Goal: Information Seeking & Learning: Learn about a topic

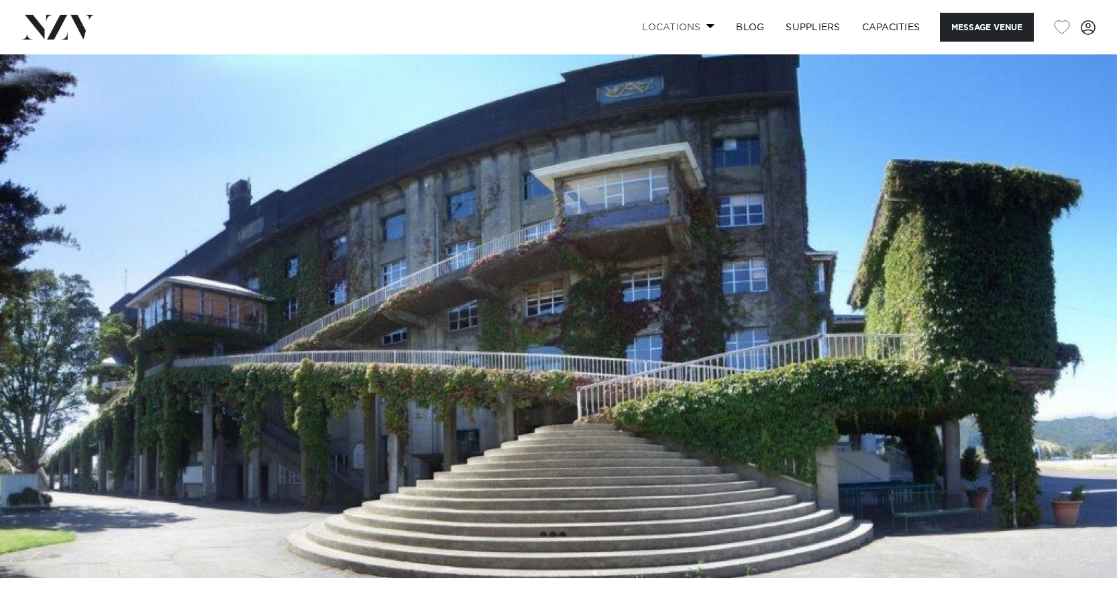
click at [703, 26] on link "Locations" at bounding box center [678, 27] width 94 height 29
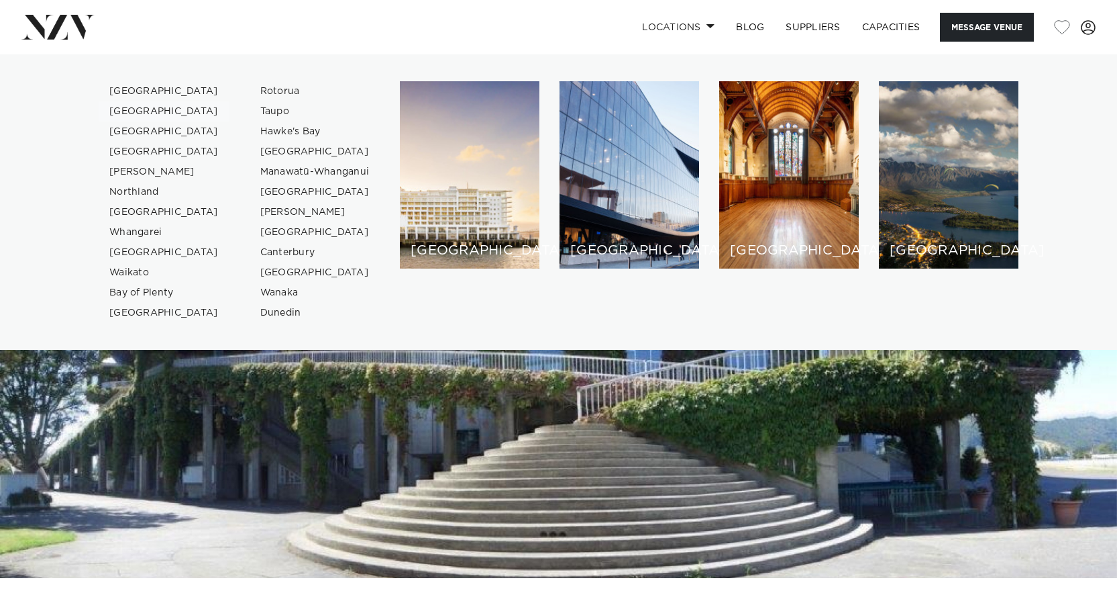
click at [154, 111] on link "[GEOGRAPHIC_DATA]" at bounding box center [164, 111] width 131 height 20
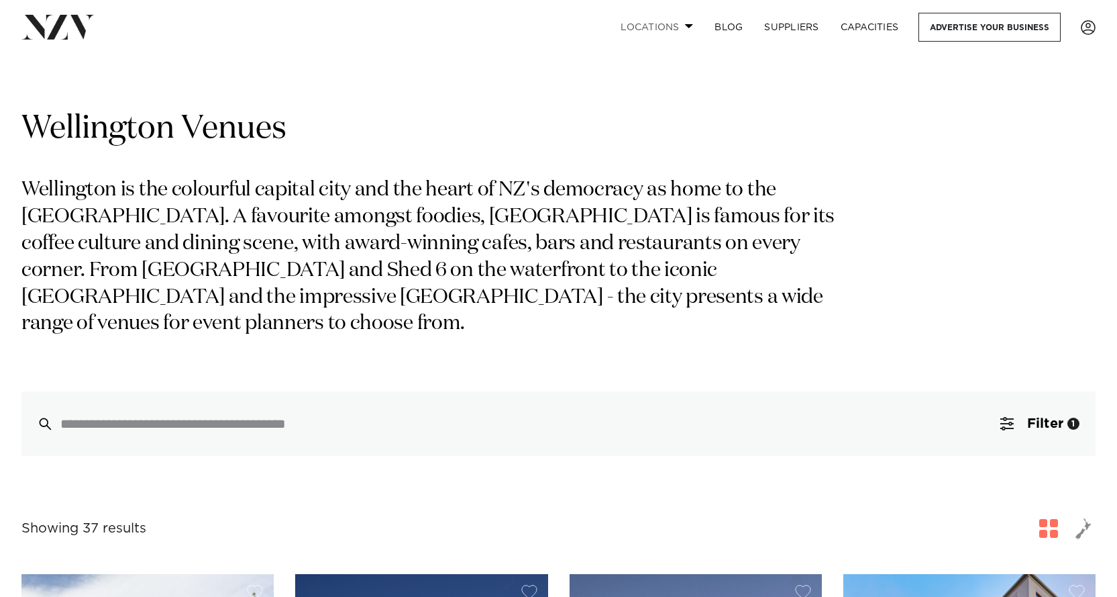
click at [687, 28] on span at bounding box center [689, 25] width 9 height 5
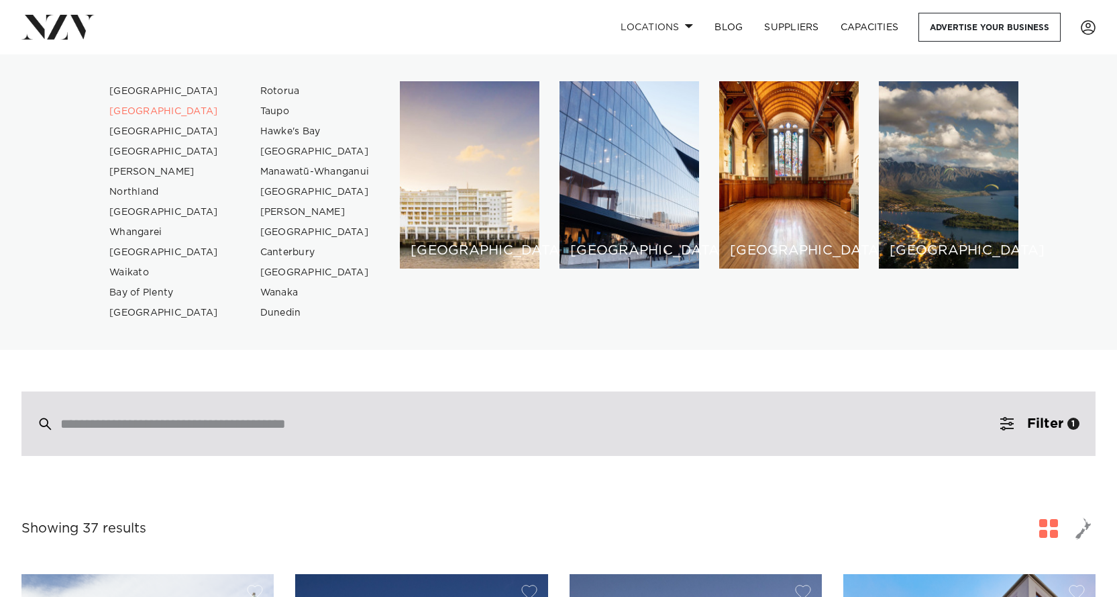
click at [156, 434] on div at bounding box center [558, 423] width 1074 height 64
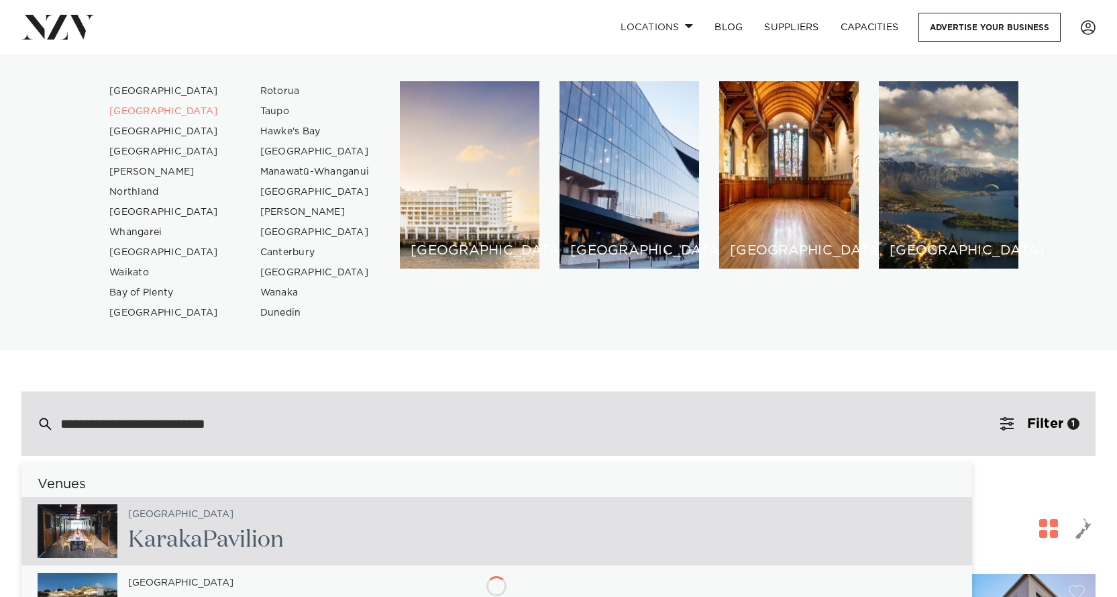
type input "**********"
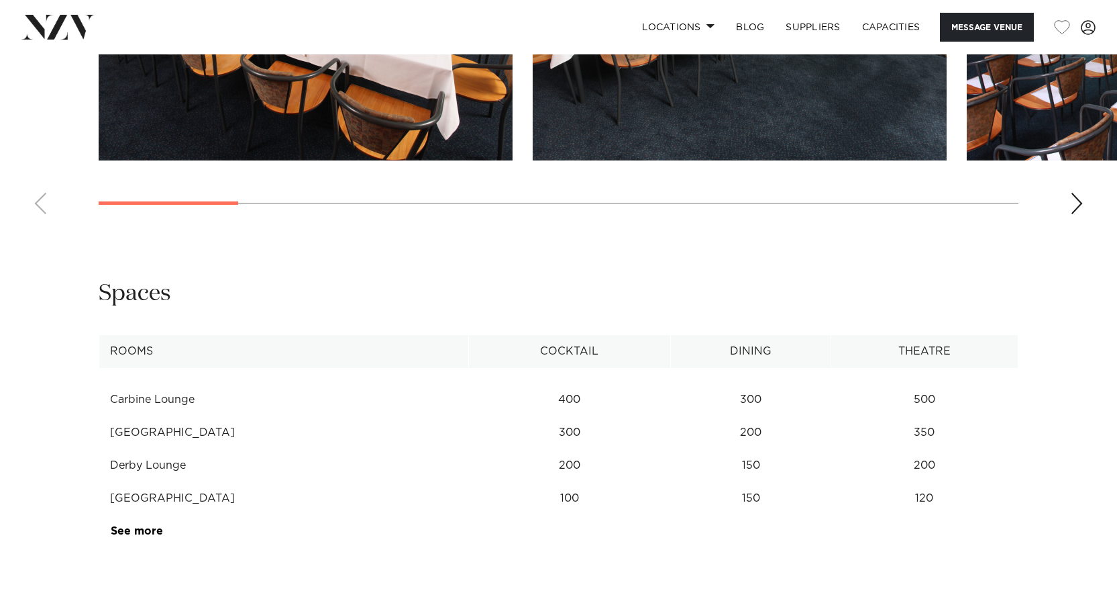
scroll to position [1570, 0]
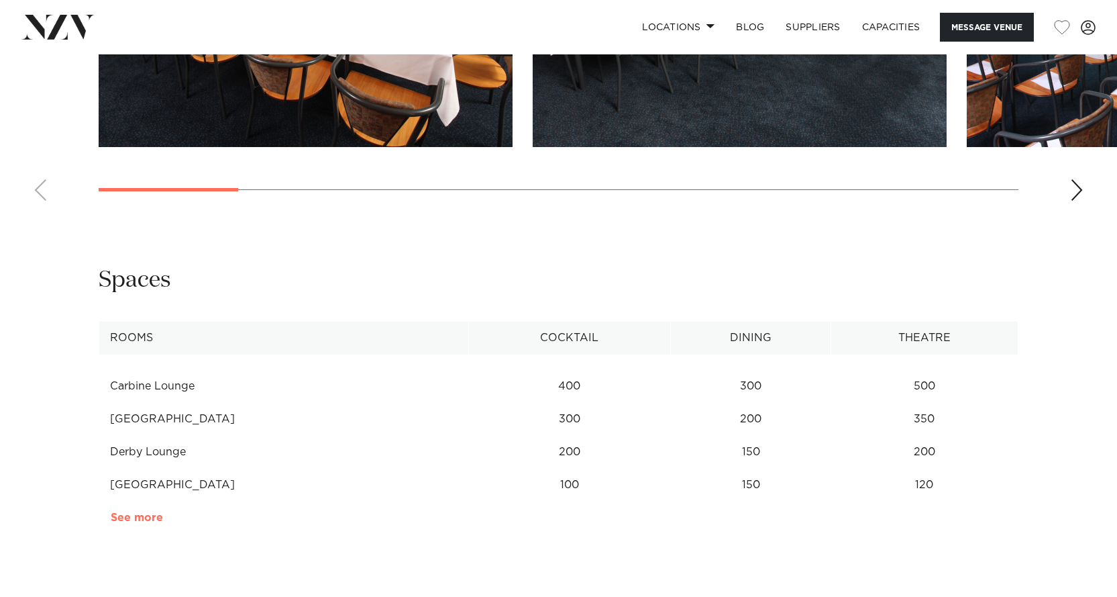
click at [146, 516] on link "See more" at bounding box center [163, 517] width 105 height 11
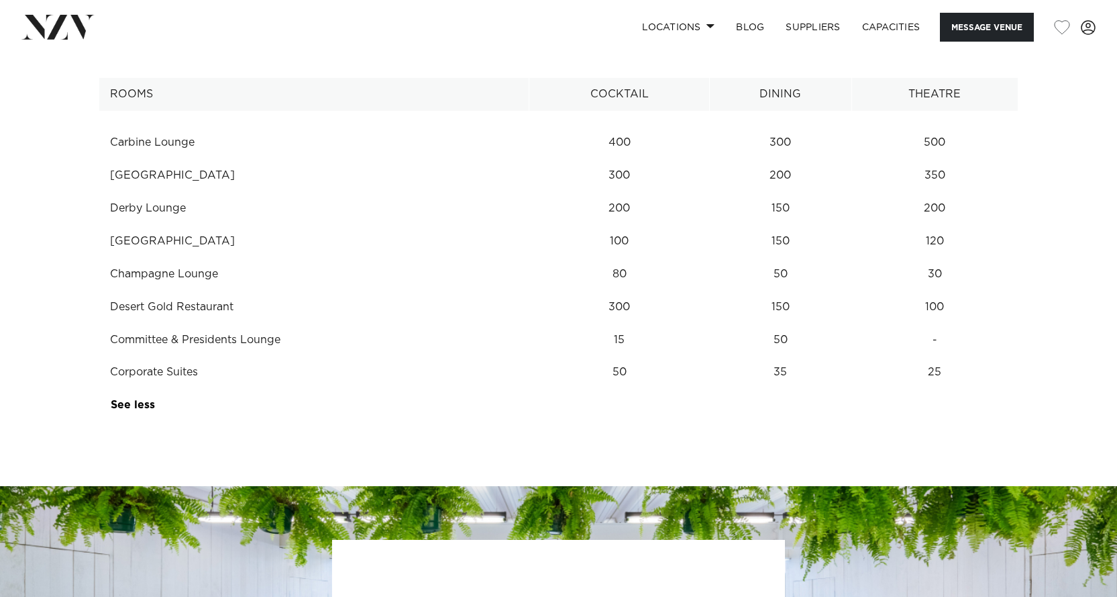
scroll to position [1717, 0]
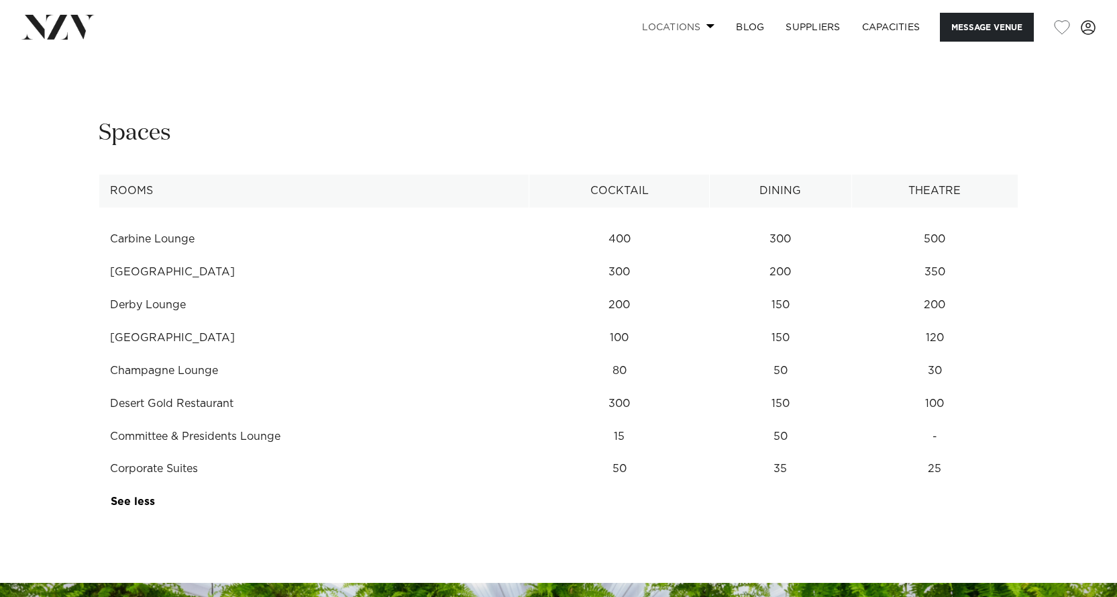
click at [711, 26] on span at bounding box center [711, 25] width 9 height 5
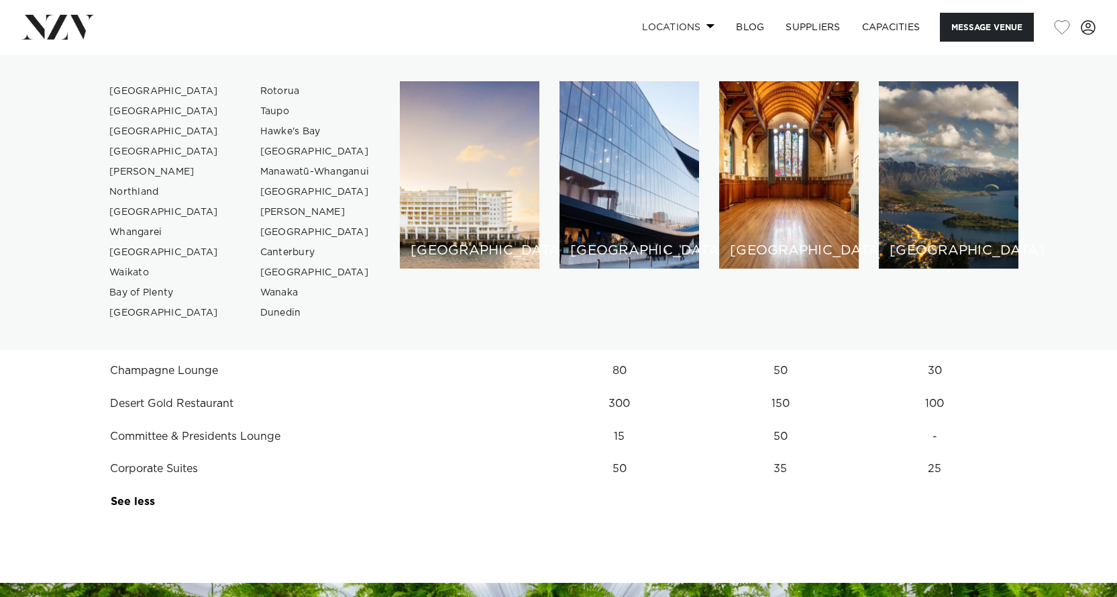
click at [711, 26] on span at bounding box center [711, 25] width 9 height 5
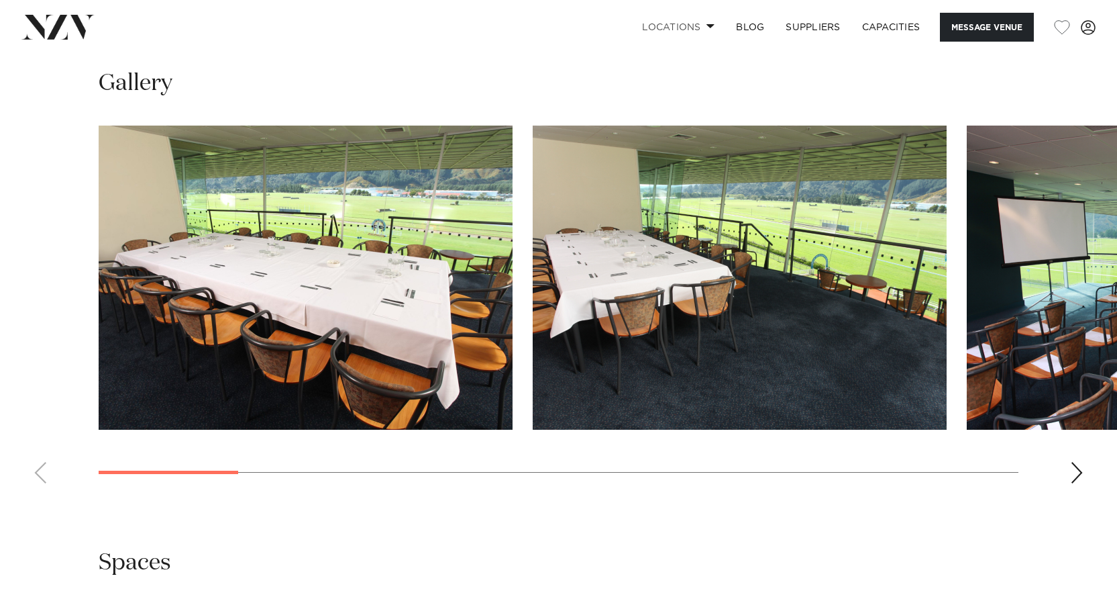
scroll to position [1284, 0]
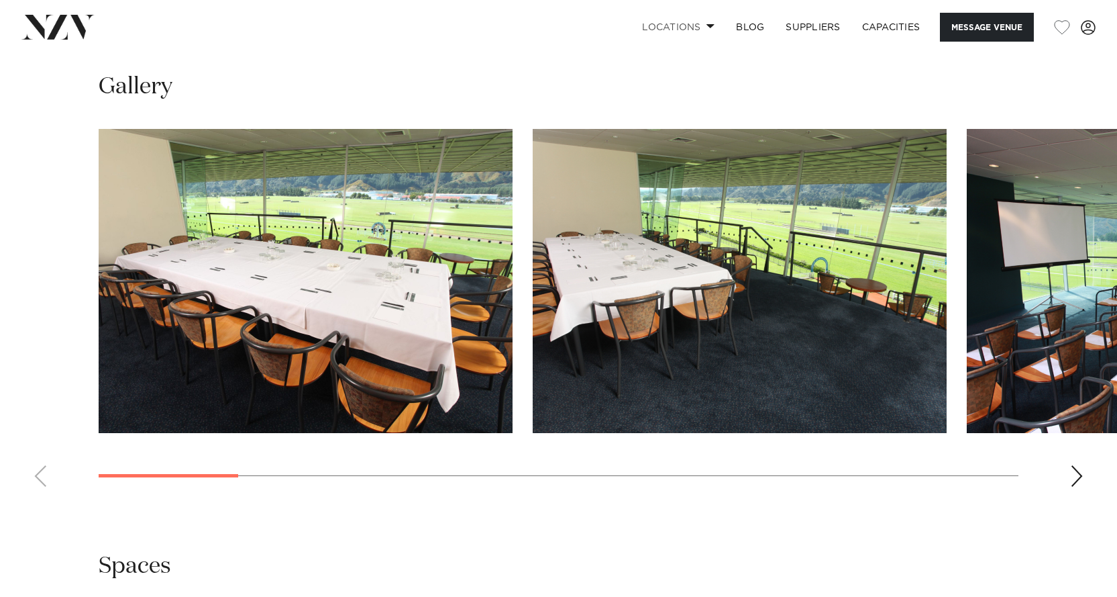
click at [332, 323] on img "1 / 14" at bounding box center [306, 281] width 414 height 304
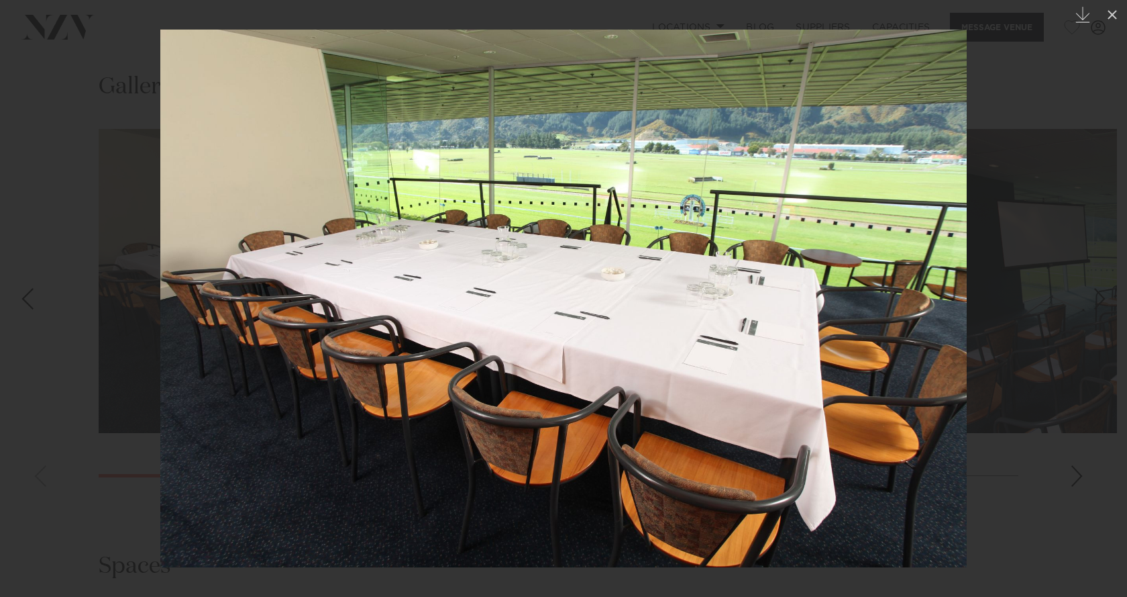
click at [1080, 261] on div at bounding box center [563, 298] width 1127 height 597
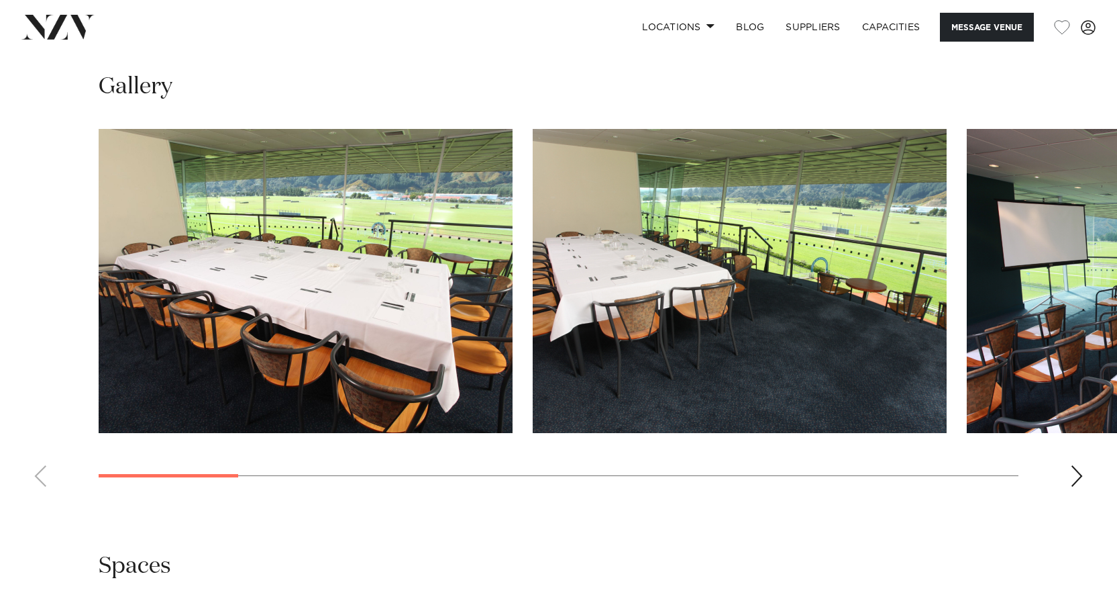
click at [748, 273] on img "2 / 14" at bounding box center [740, 281] width 414 height 304
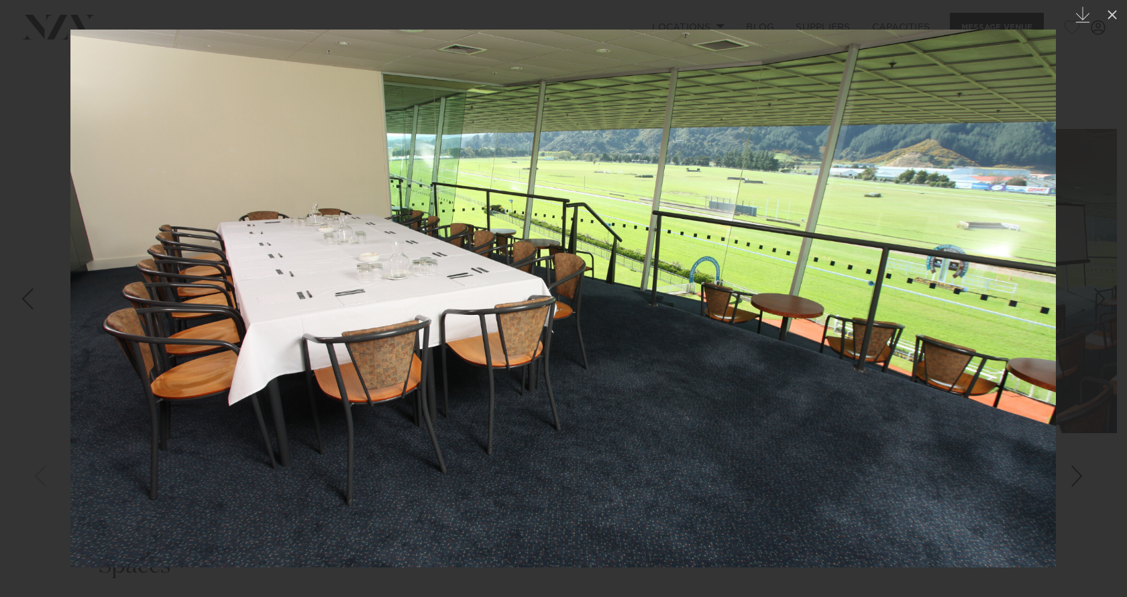
click at [1074, 275] on div at bounding box center [563, 298] width 1127 height 597
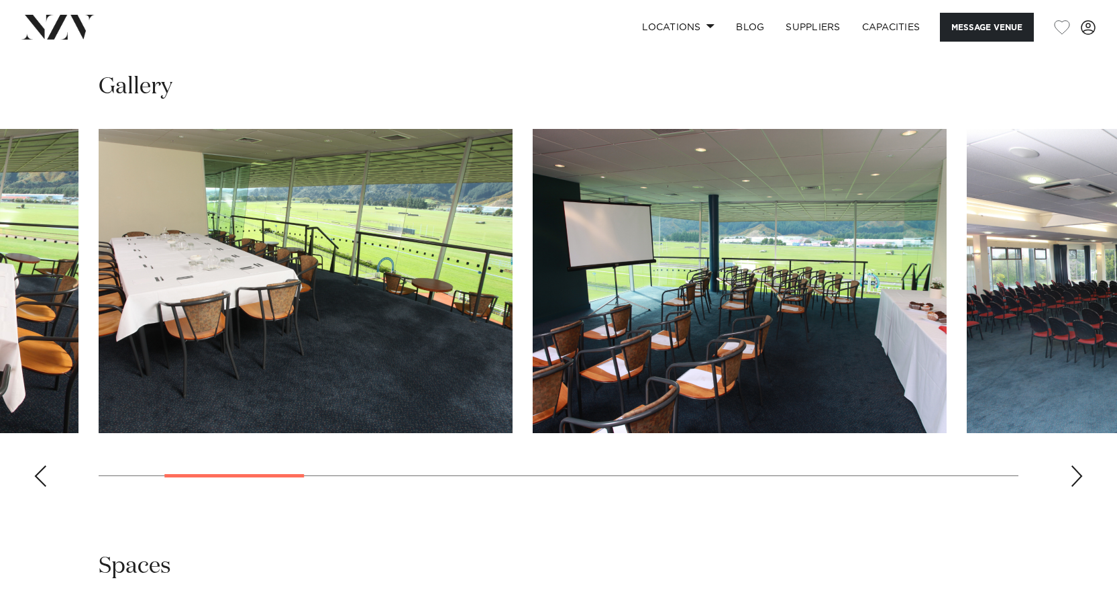
click at [1083, 471] on div "Next slide" at bounding box center [1076, 475] width 13 height 21
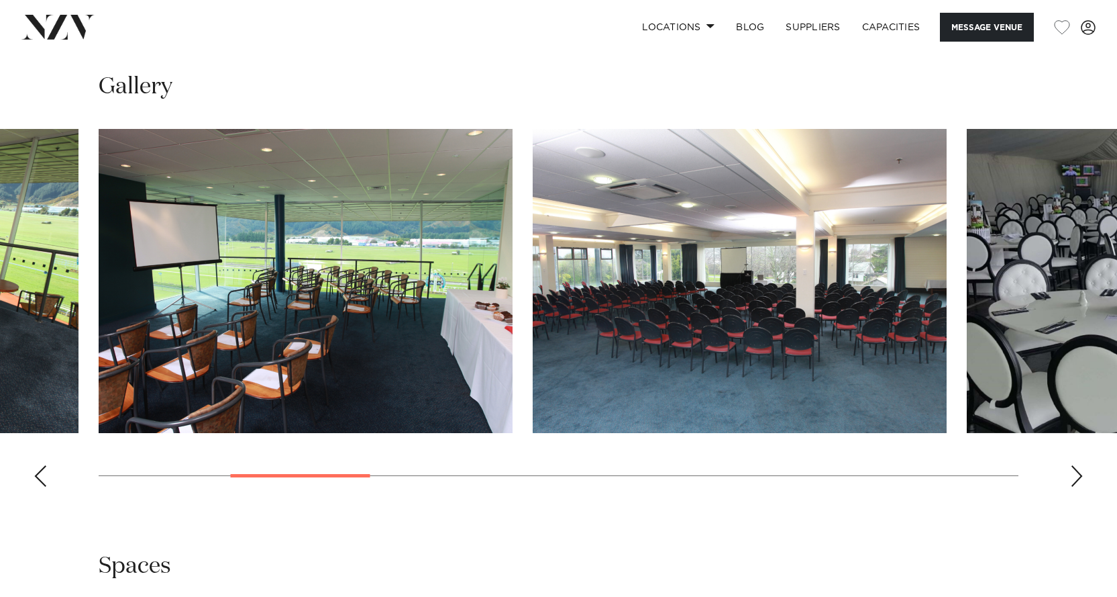
click at [1083, 471] on div "Next slide" at bounding box center [1076, 475] width 13 height 21
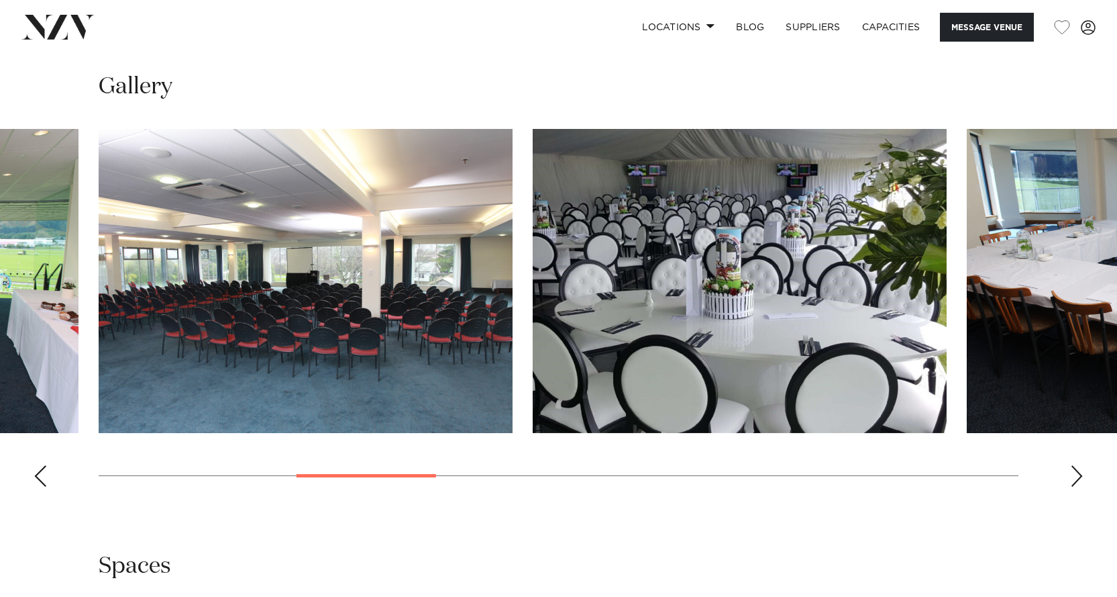
click at [1083, 471] on div "Next slide" at bounding box center [1076, 475] width 13 height 21
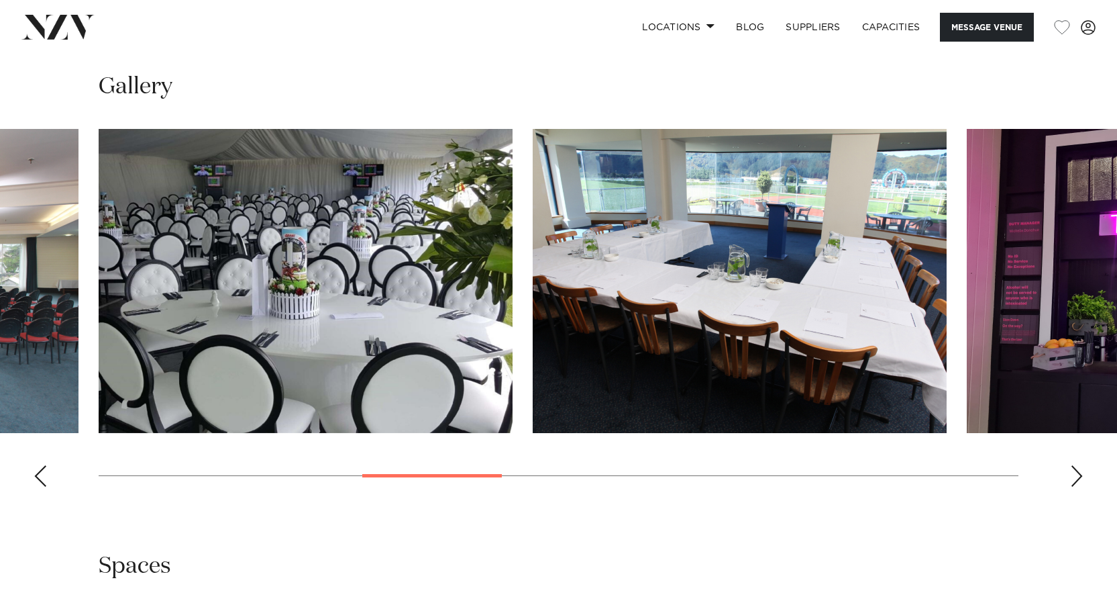
click at [1083, 471] on div "Next slide" at bounding box center [1076, 475] width 13 height 21
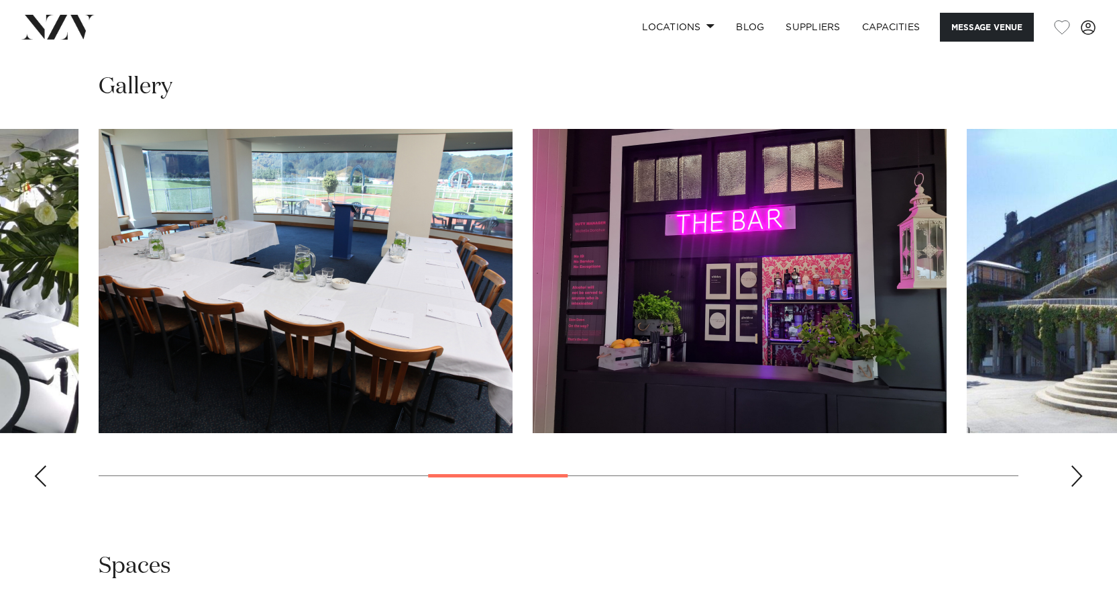
click at [1080, 468] on div "Next slide" at bounding box center [1076, 475] width 13 height 21
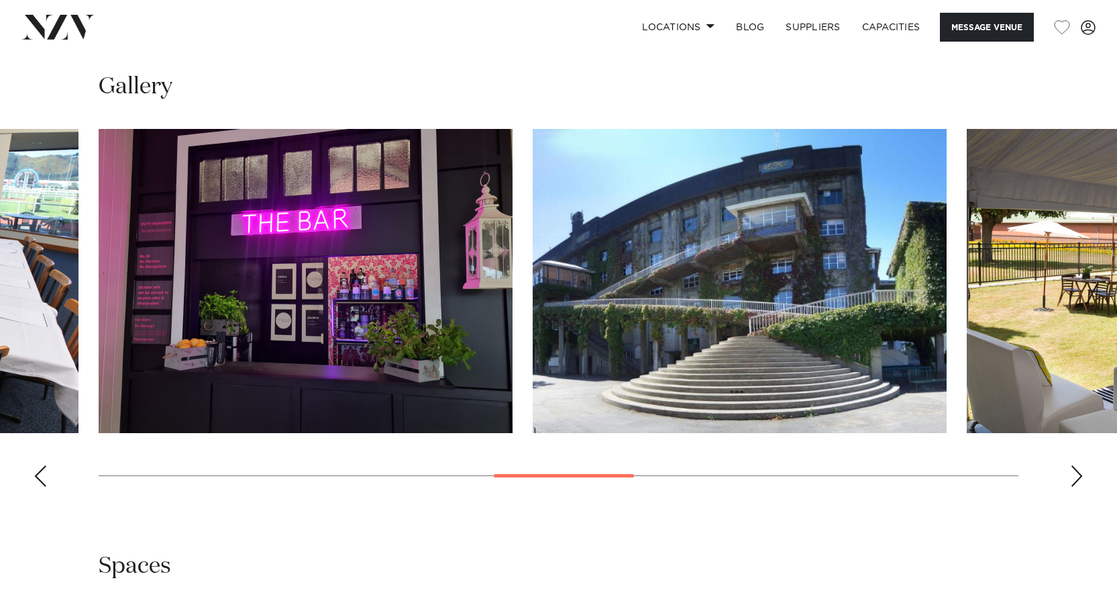
click at [1079, 466] on div "Next slide" at bounding box center [1076, 475] width 13 height 21
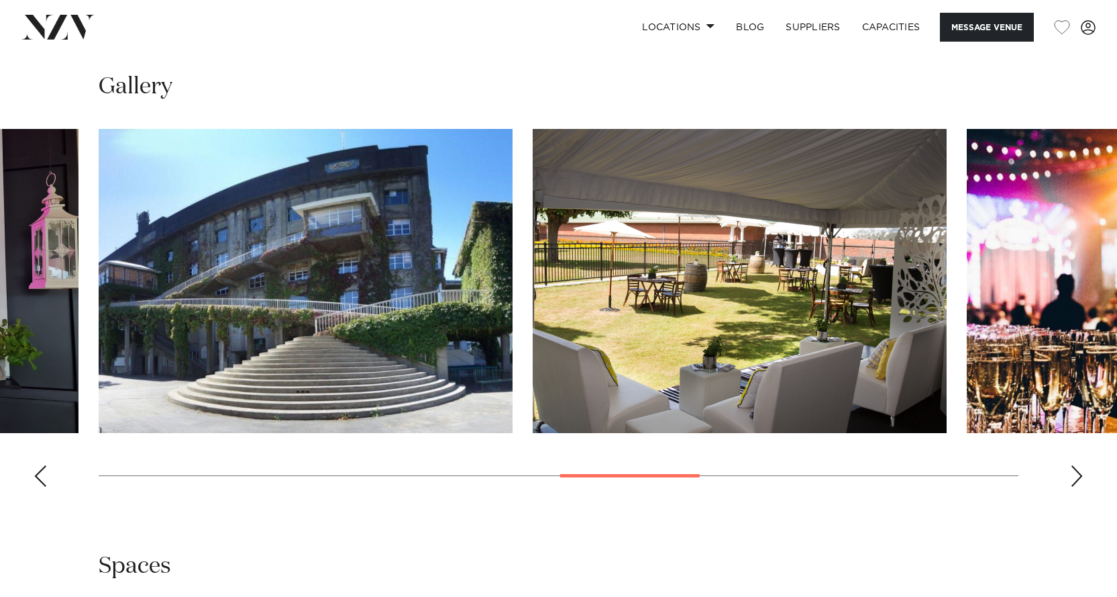
click at [1077, 465] on div "Next slide" at bounding box center [1076, 475] width 13 height 21
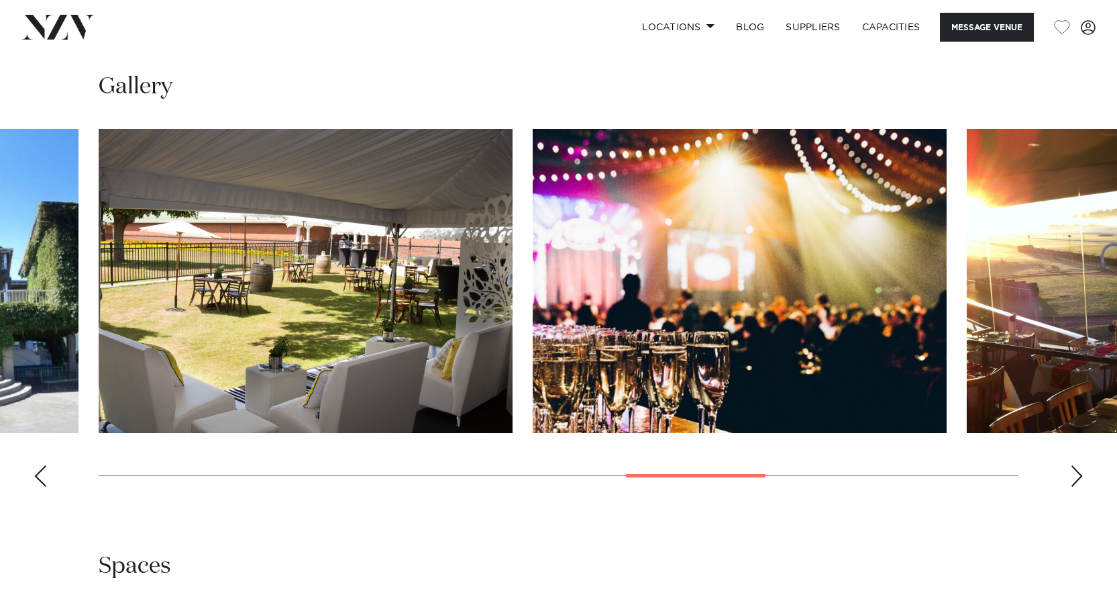
click at [1077, 463] on swiper-container at bounding box center [558, 313] width 1117 height 368
click at [1080, 477] on div "Next slide" at bounding box center [1076, 475] width 13 height 21
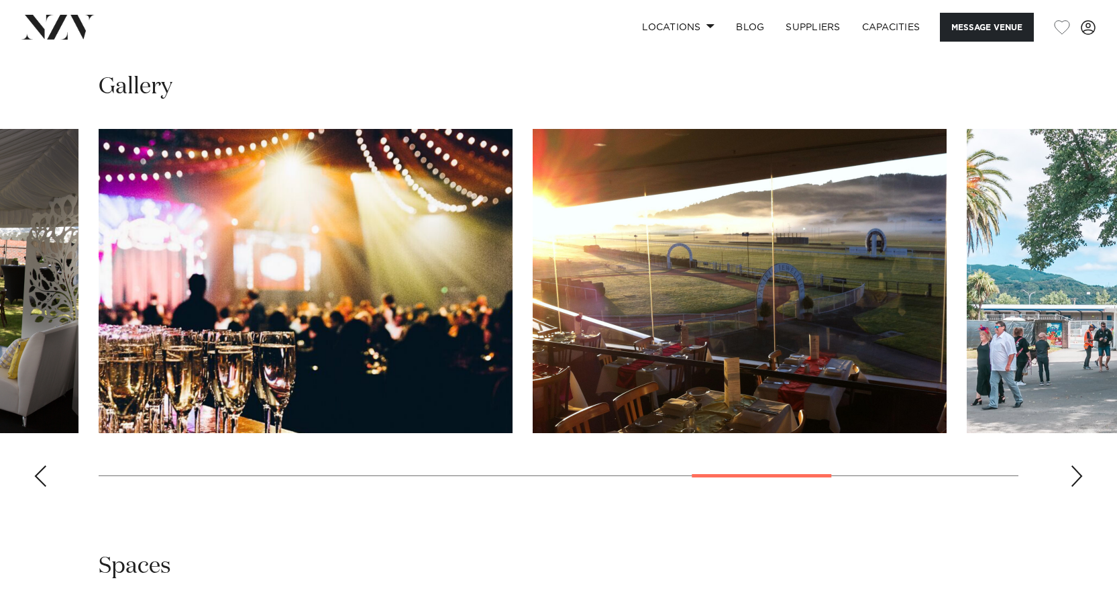
click at [1080, 473] on div "Next slide" at bounding box center [1076, 475] width 13 height 21
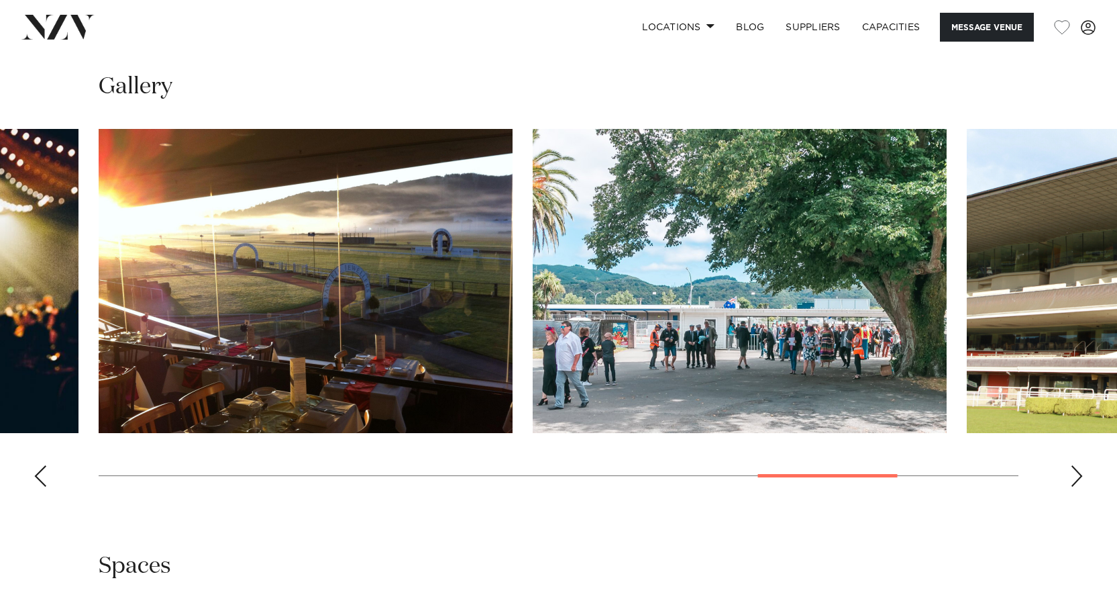
click at [1080, 473] on div "Next slide" at bounding box center [1076, 475] width 13 height 21
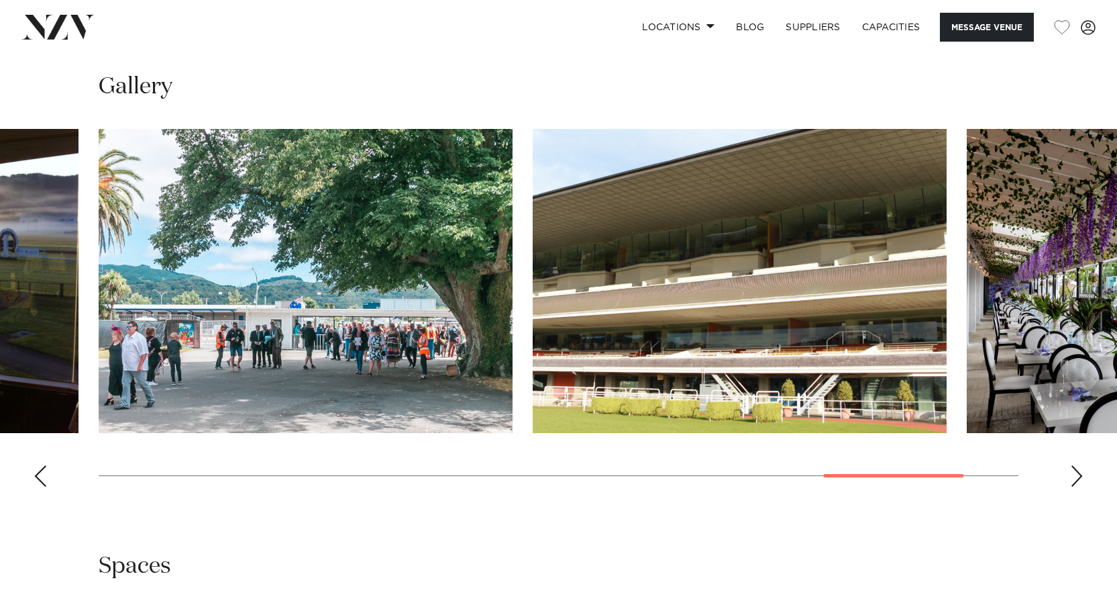
click at [1080, 473] on div "Next slide" at bounding box center [1076, 475] width 13 height 21
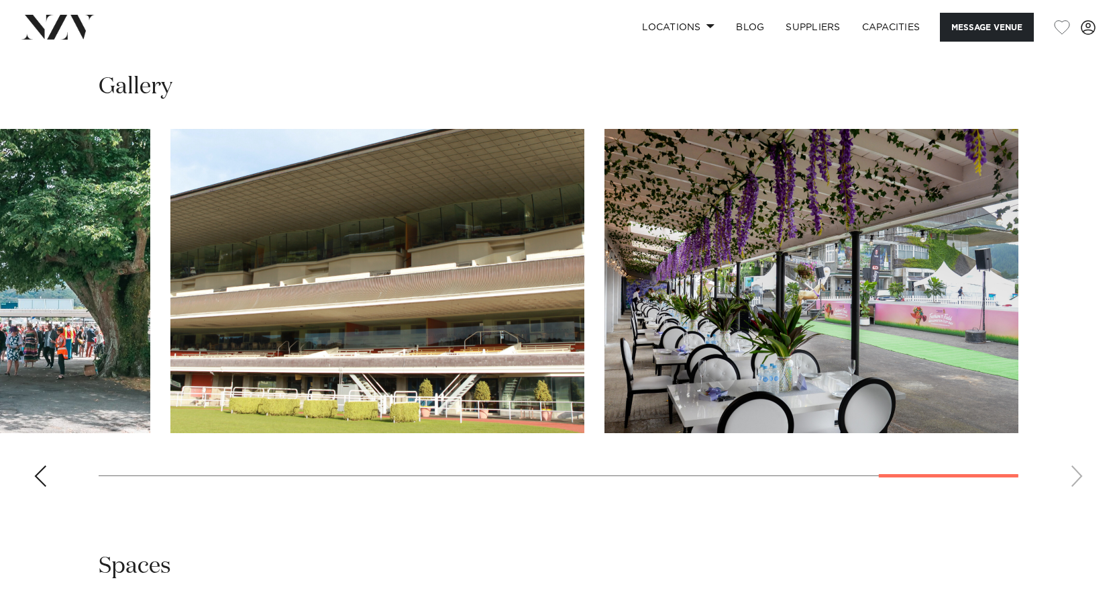
click at [1079, 472] on swiper-container at bounding box center [558, 313] width 1117 height 368
click at [1078, 476] on swiper-container at bounding box center [558, 313] width 1117 height 368
click at [818, 325] on img "14 / 14" at bounding box center [812, 281] width 414 height 304
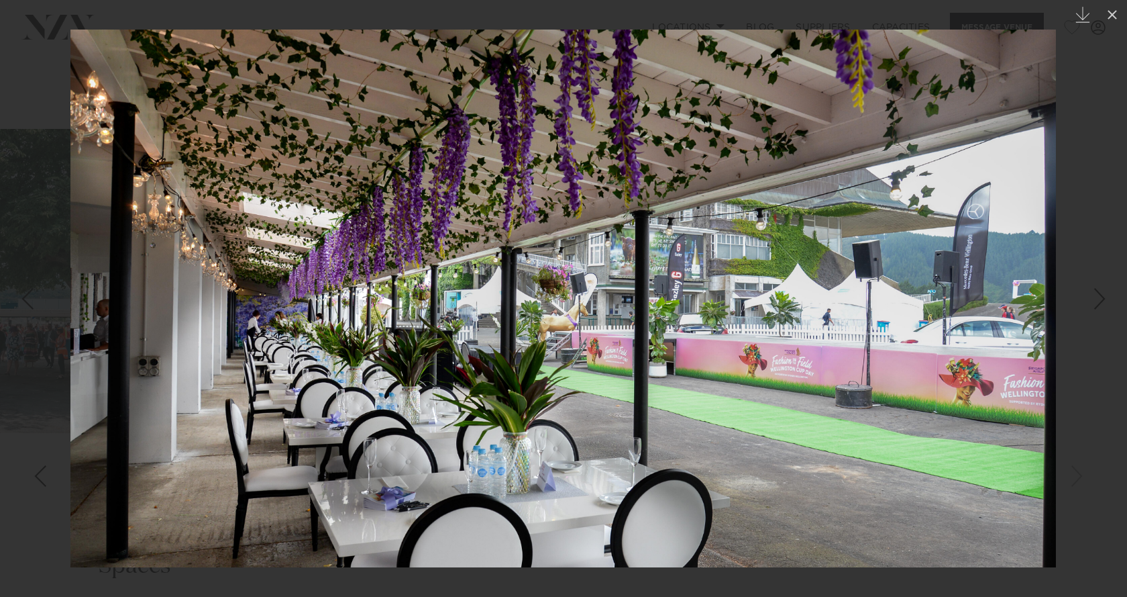
click at [34, 298] on div "Previous slide" at bounding box center [27, 299] width 18 height 26
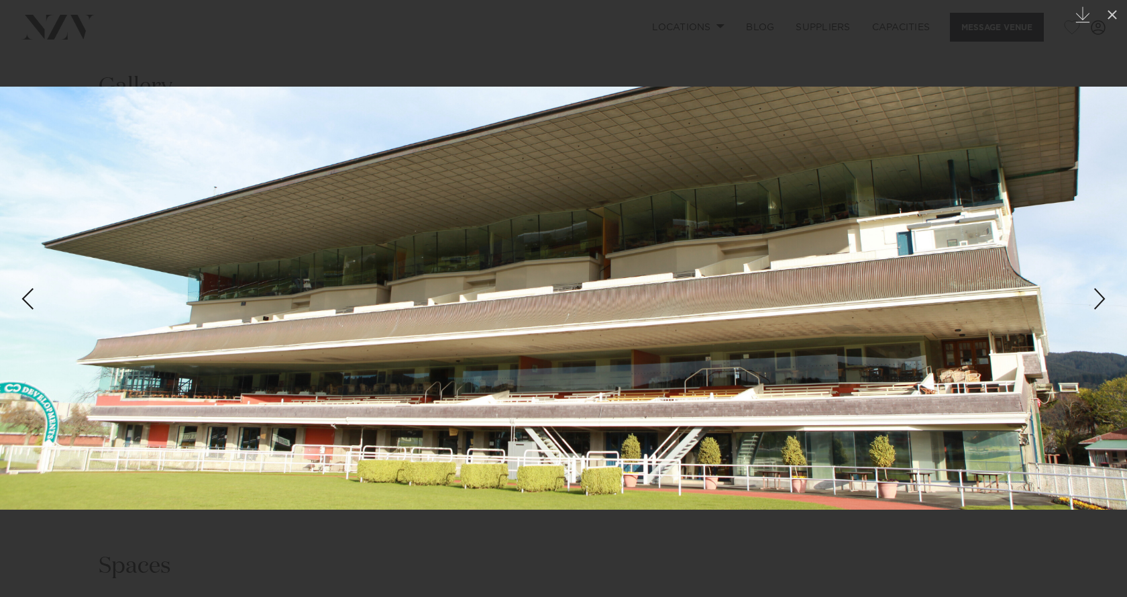
click at [34, 298] on div "Previous slide" at bounding box center [27, 299] width 18 height 26
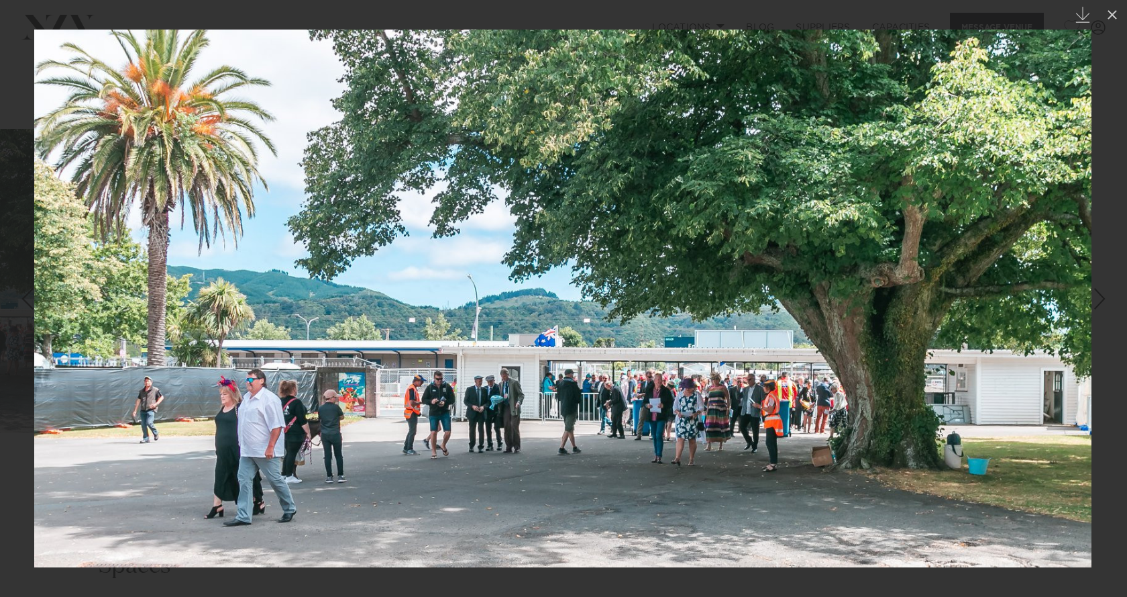
click at [34, 298] on div "Previous slide" at bounding box center [27, 299] width 18 height 26
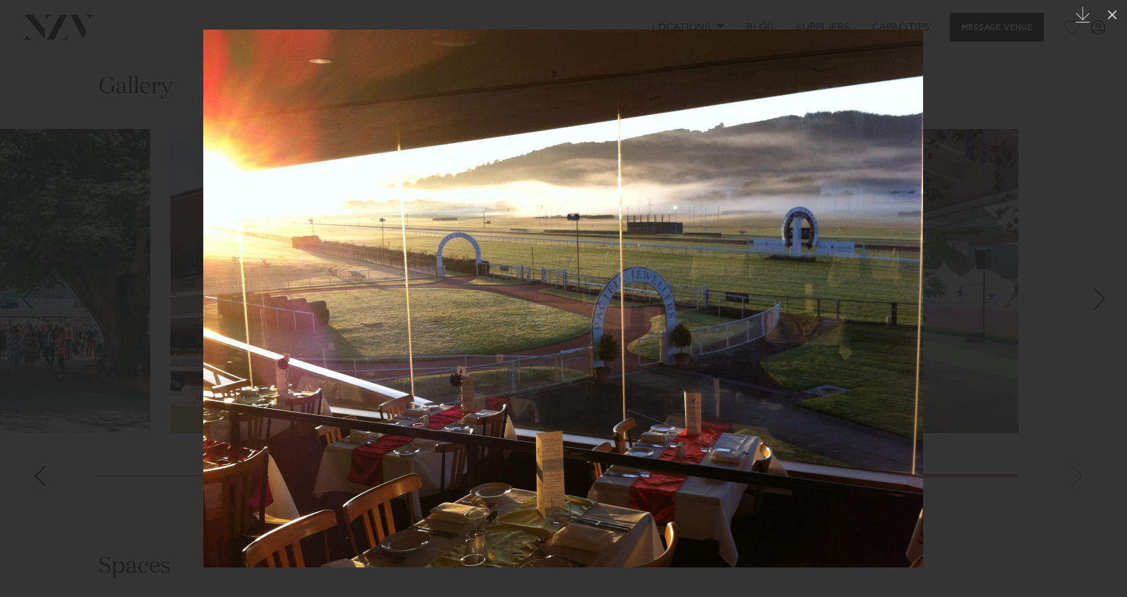
click at [34, 298] on div "Previous slide" at bounding box center [27, 299] width 18 height 26
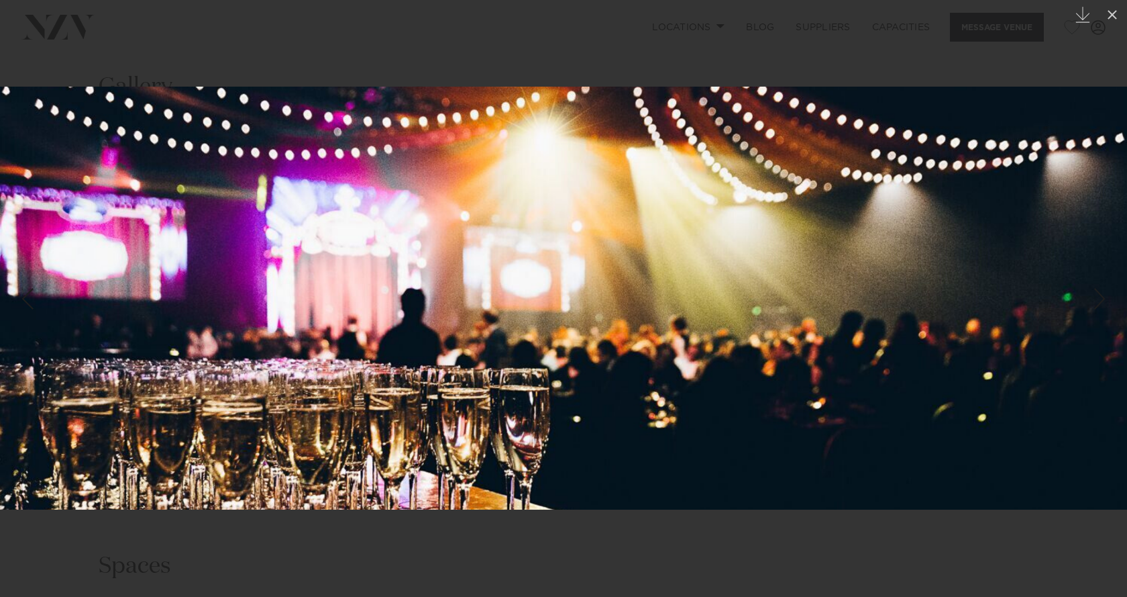
click at [34, 298] on div "Previous slide" at bounding box center [27, 299] width 18 height 26
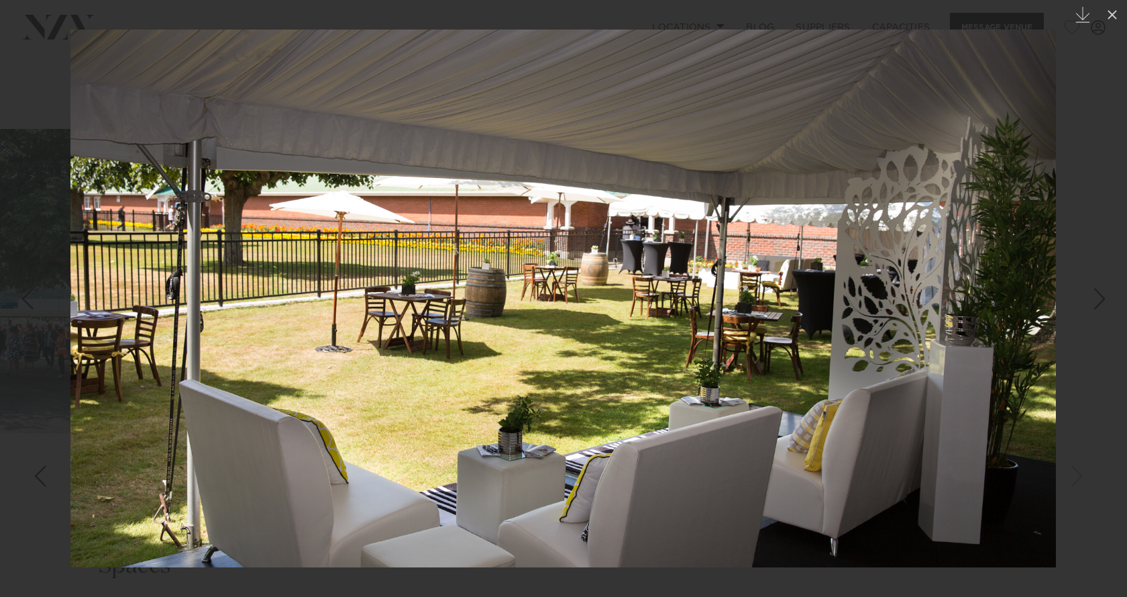
click at [34, 298] on div "Previous slide" at bounding box center [27, 299] width 18 height 26
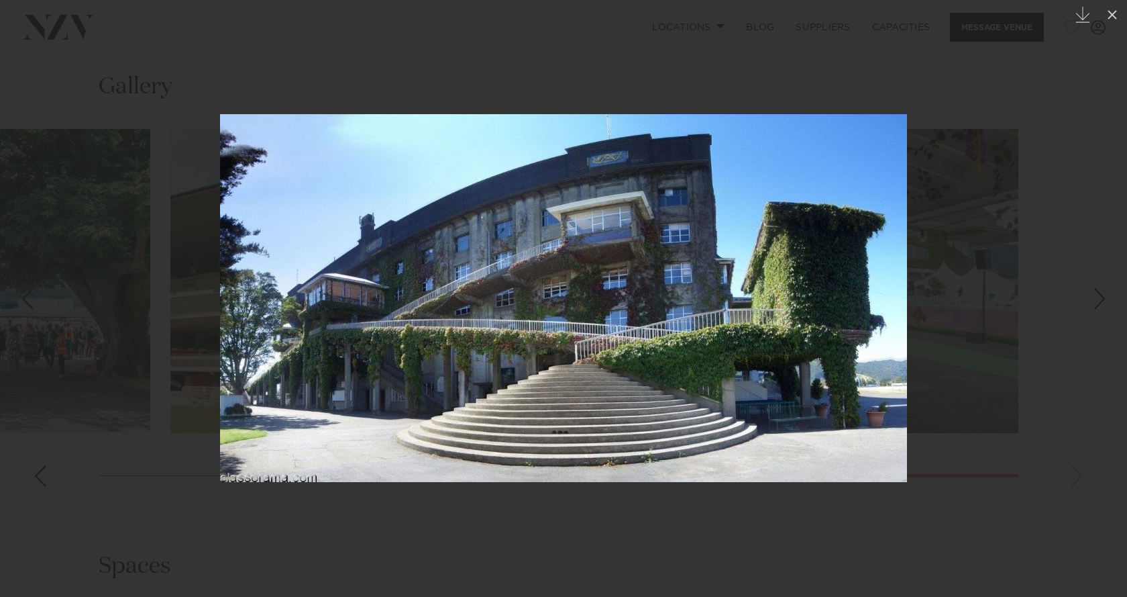
click at [34, 298] on div "8 / 14 Created with Sketch." at bounding box center [563, 298] width 1127 height 597
click at [1109, 8] on icon at bounding box center [1113, 15] width 16 height 16
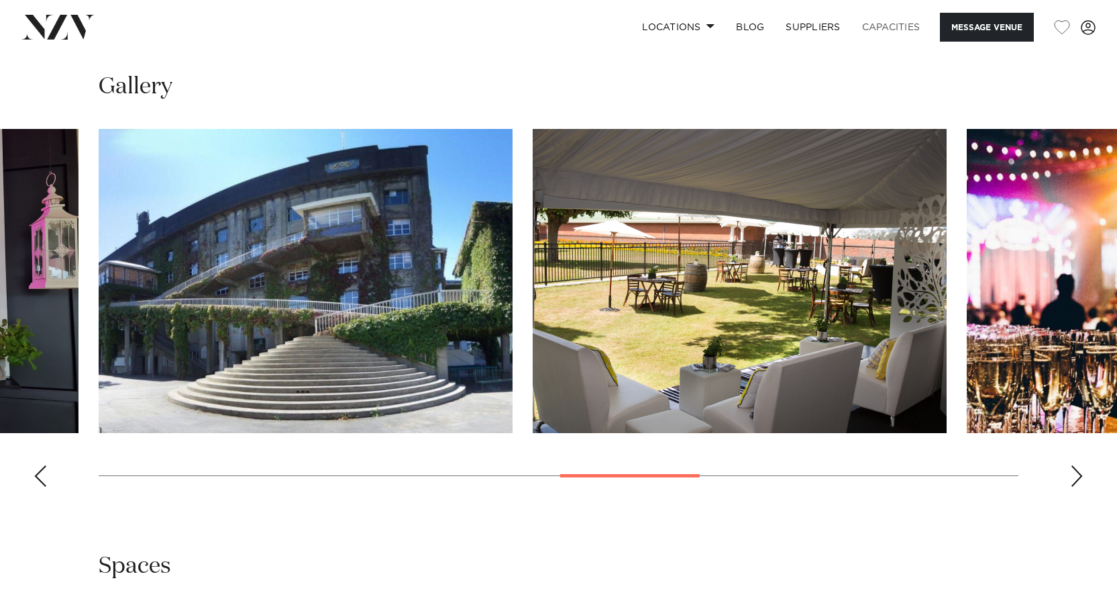
click at [890, 21] on link "Capacities" at bounding box center [892, 27] width 80 height 29
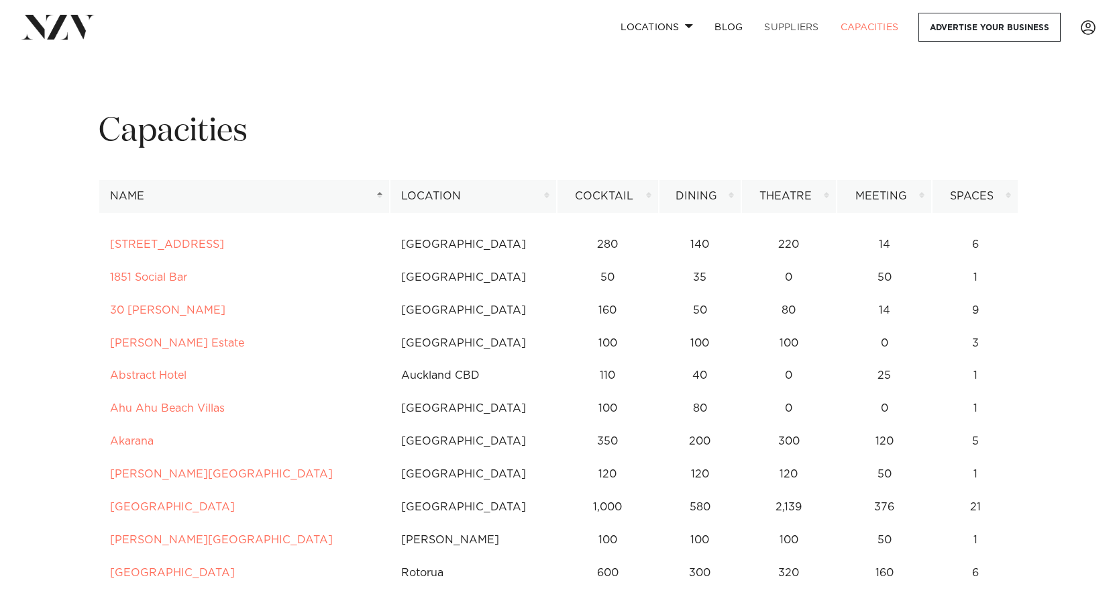
click at [780, 23] on link "SUPPLIERS" at bounding box center [792, 27] width 76 height 29
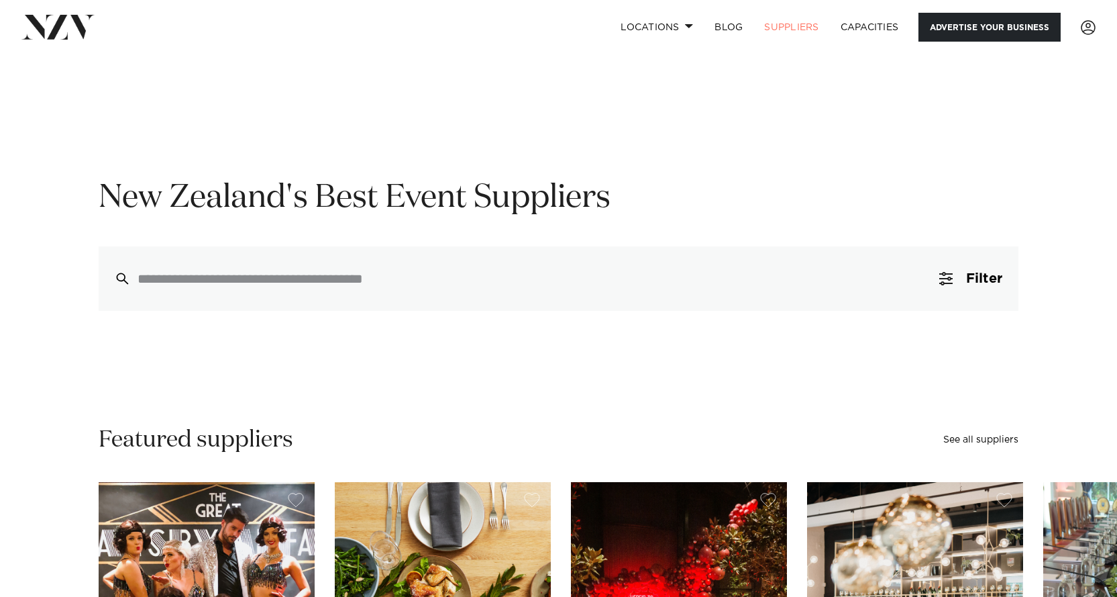
scroll to position [7, 0]
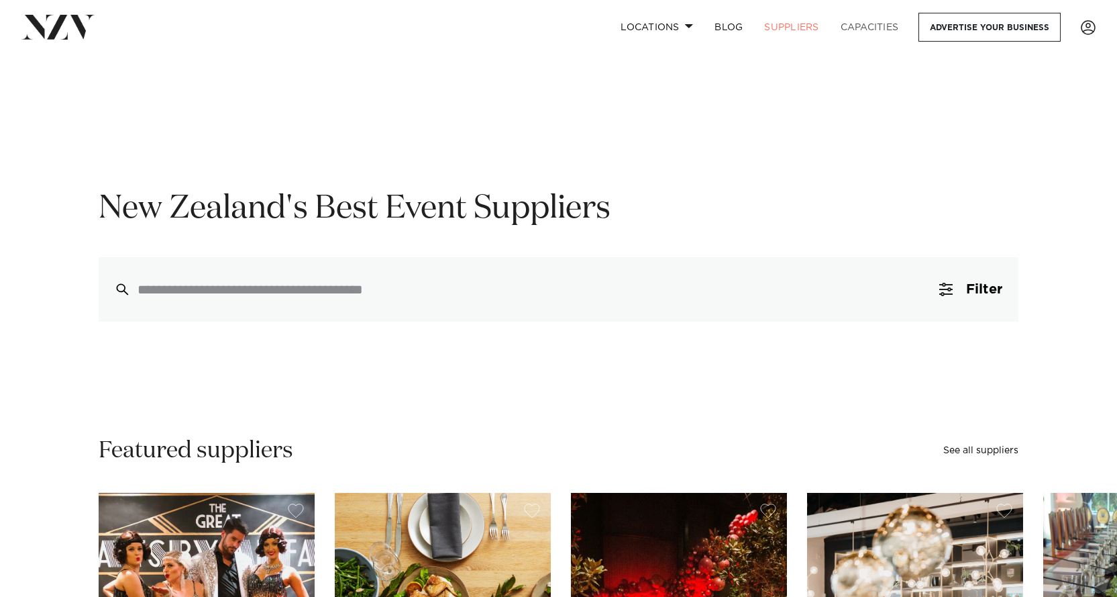
click at [866, 24] on link "Capacities" at bounding box center [870, 27] width 80 height 29
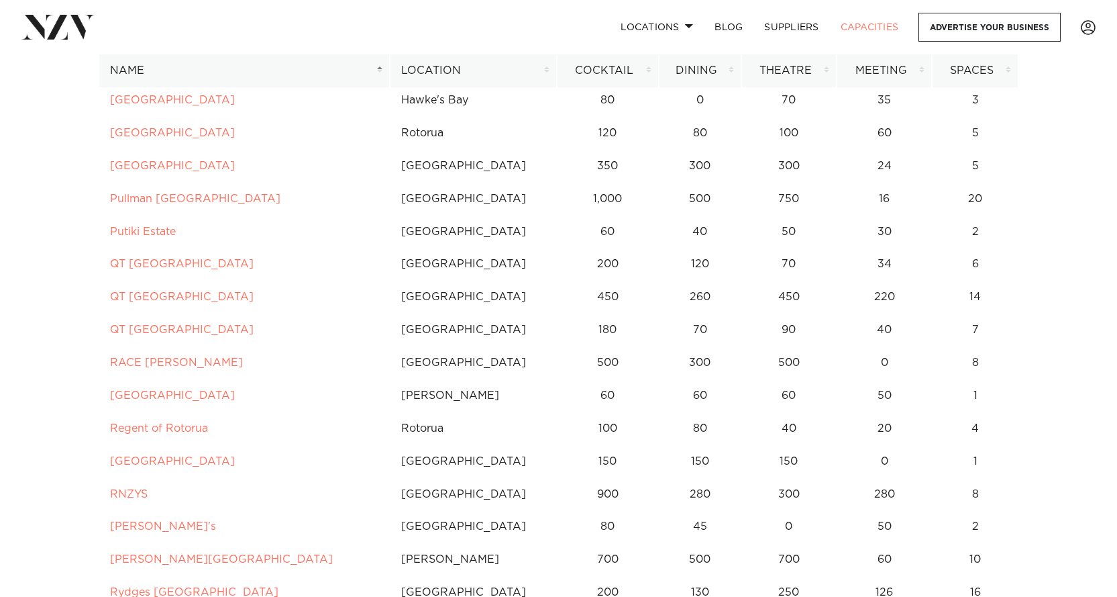
scroll to position [5924, 0]
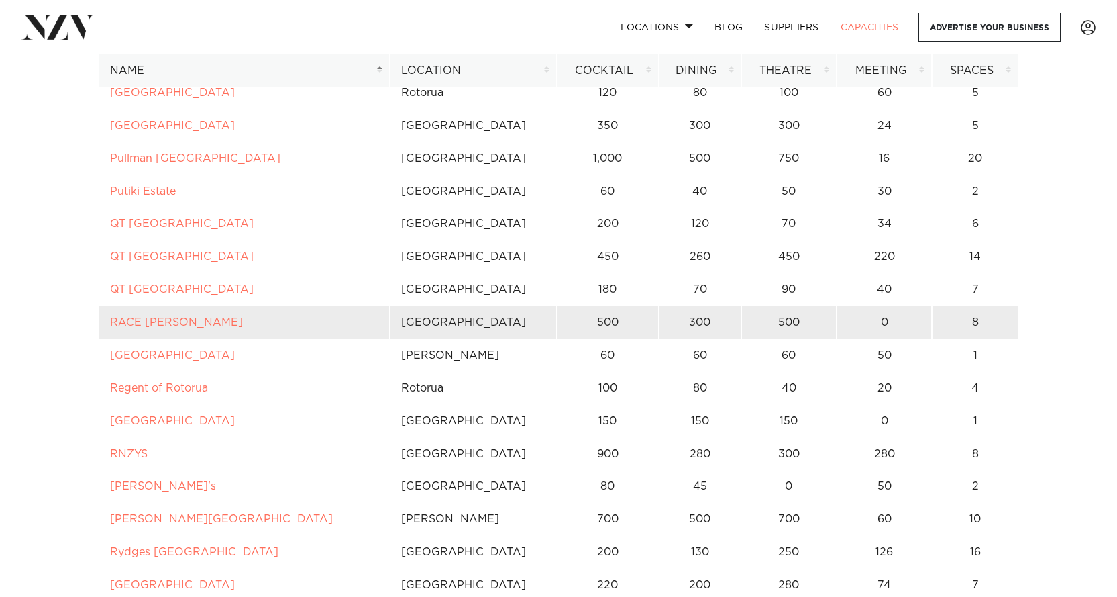
click at [553, 326] on td "[GEOGRAPHIC_DATA]" at bounding box center [473, 322] width 167 height 33
click at [440, 321] on td "[GEOGRAPHIC_DATA]" at bounding box center [473, 322] width 167 height 33
click at [159, 318] on link "RACE [PERSON_NAME]" at bounding box center [176, 322] width 133 height 11
